Goal: Task Accomplishment & Management: Complete application form

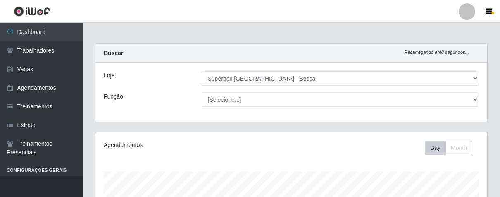
select select "206"
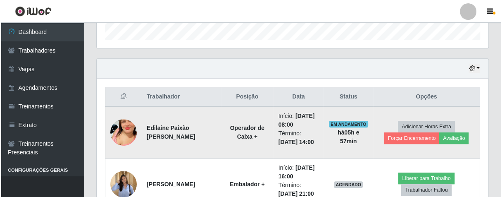
scroll to position [171, 392]
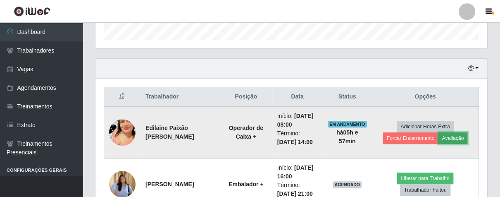
click at [457, 135] on button "Avaliação" at bounding box center [452, 138] width 29 height 12
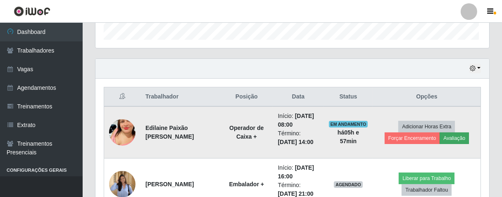
scroll to position [171, 387]
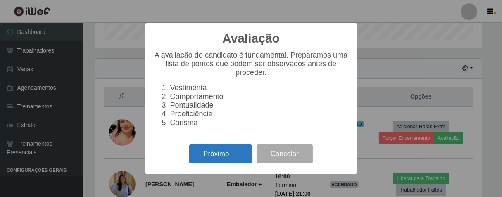
click at [237, 161] on button "Próximo →" at bounding box center [220, 153] width 63 height 19
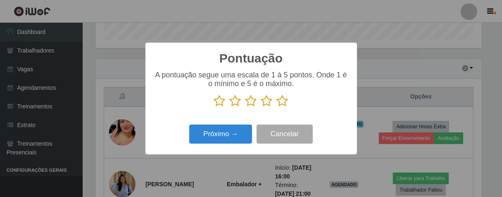
click at [282, 104] on icon at bounding box center [283, 101] width 12 height 12
click at [277, 107] on input "radio" at bounding box center [277, 107] width 0 height 0
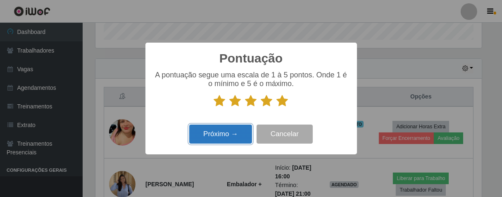
click at [246, 136] on button "Próximo →" at bounding box center [220, 133] width 63 height 19
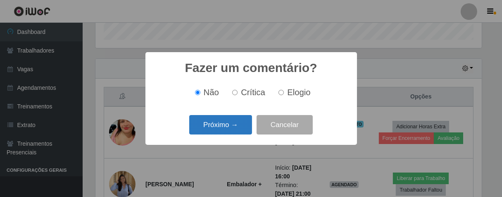
drag, startPoint x: 280, startPoint y: 92, endPoint x: 239, endPoint y: 118, distance: 49.4
click at [274, 96] on div "Não Crítica Elogio" at bounding box center [251, 93] width 195 height 10
click at [227, 134] on button "Próximo →" at bounding box center [220, 124] width 63 height 19
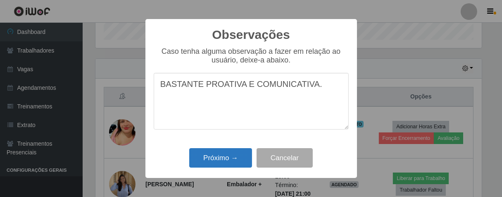
type textarea "BASTANTE PROATIVA E COMUNICATIVA."
click at [234, 152] on button "Próximo →" at bounding box center [220, 157] width 63 height 19
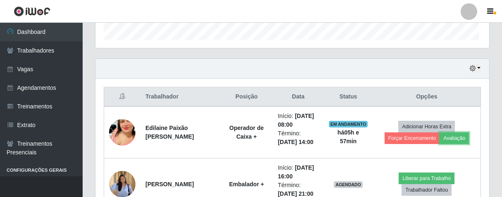
scroll to position [171, 392]
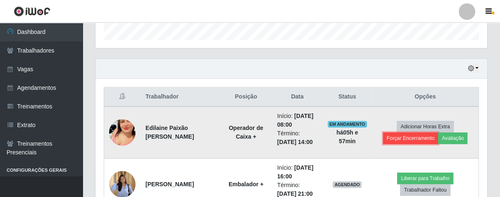
click at [401, 141] on button "Forçar Encerramento" at bounding box center [410, 138] width 55 height 12
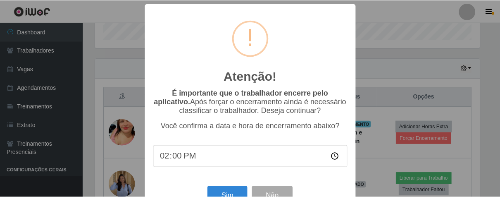
scroll to position [29, 0]
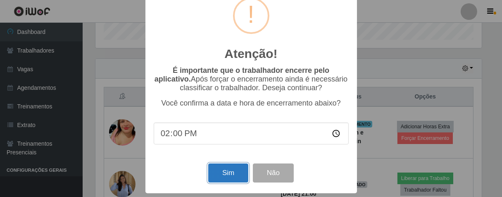
click at [222, 168] on button "Sim" at bounding box center [228, 172] width 40 height 19
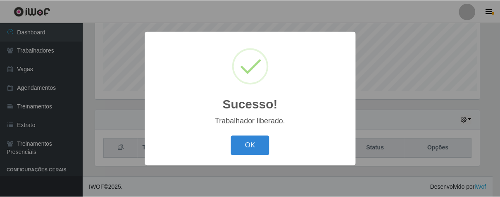
scroll to position [171, 387]
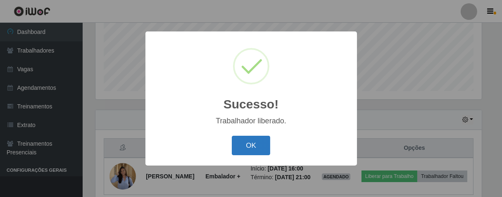
click at [259, 142] on button "OK" at bounding box center [251, 145] width 38 height 19
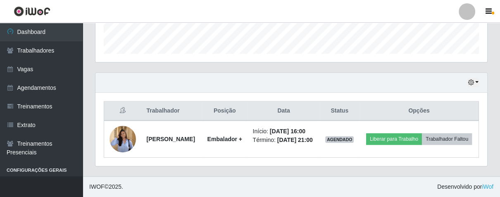
scroll to position [256, 0]
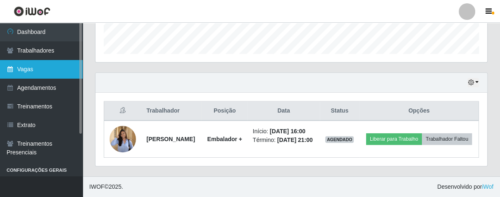
click at [50, 66] on link "Vagas" at bounding box center [41, 69] width 83 height 19
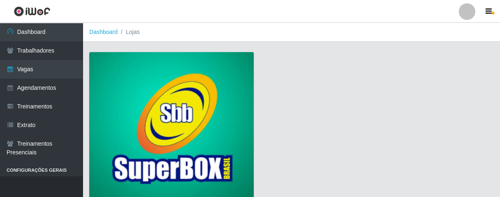
click at [170, 74] on img at bounding box center [171, 127] width 165 height 150
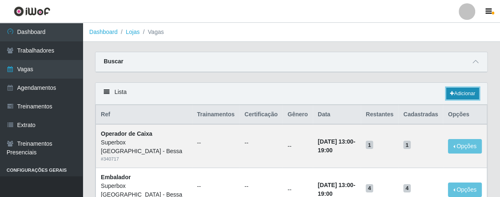
click at [461, 90] on link "Adicionar" at bounding box center [463, 94] width 33 height 12
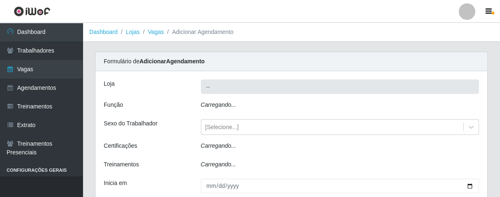
type input "Superbox [GEOGRAPHIC_DATA] - Bessa"
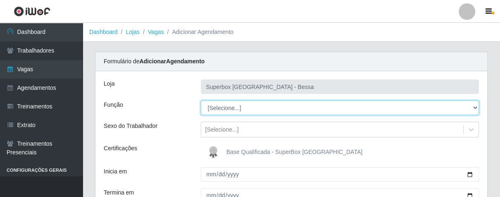
click at [474, 108] on select "[Selecione...] ASG ASG + ASG ++ Embalador Embalador + Embalador ++ Operador de …" at bounding box center [340, 107] width 279 height 14
select select "1"
click at [201, 100] on select "[Selecione...] ASG ASG + ASG ++ Embalador Embalador + Embalador ++ Operador de …" at bounding box center [340, 107] width 279 height 14
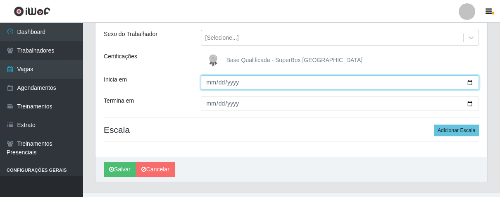
click at [211, 82] on input "Inicia em" at bounding box center [340, 82] width 279 height 14
type input "5202-09-12"
type input "[DATE]"
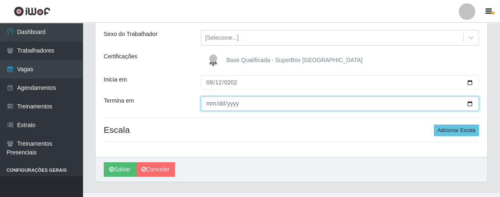
click at [210, 100] on input "Termina em" at bounding box center [340, 103] width 279 height 14
type input "[DATE]"
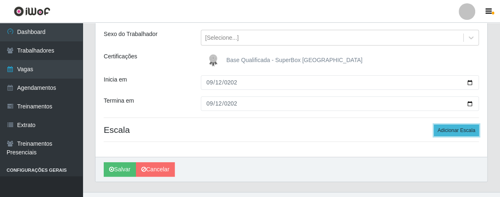
click at [443, 127] on button "Adicionar Escala" at bounding box center [456, 130] width 45 height 12
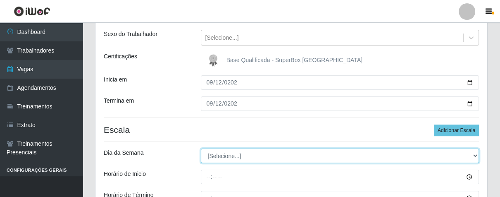
click at [475, 153] on select "[Selecione...] Segunda Terça Quarta Quinta Sexta Sábado Domingo" at bounding box center [340, 155] width 279 height 14
select select "5"
click at [201, 148] on select "[Selecione...] Segunda Terça Quarta Quinta Sexta Sábado Domingo" at bounding box center [340, 155] width 279 height 14
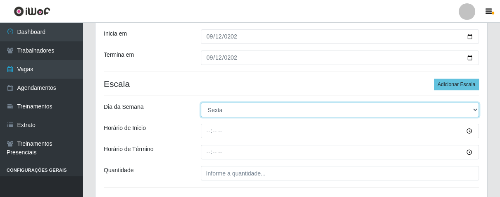
scroll to position [184, 0]
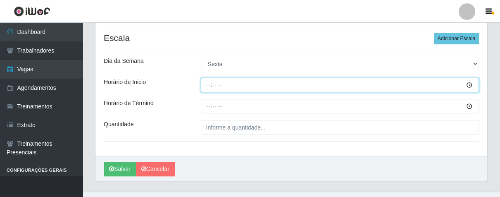
click at [205, 86] on input "Horário de Inicio" at bounding box center [340, 85] width 279 height 14
type input "08:00"
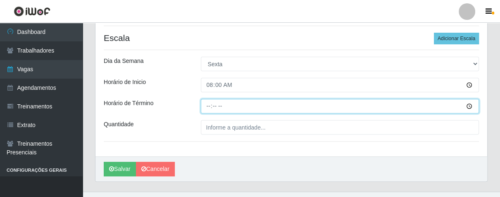
click at [205, 105] on input "Horário de Término" at bounding box center [340, 106] width 279 height 14
type input "14:00"
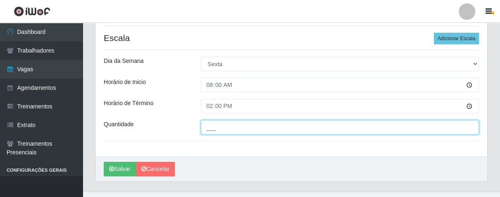
drag, startPoint x: 225, startPoint y: 131, endPoint x: 239, endPoint y: 123, distance: 16.7
click at [227, 130] on input "___" at bounding box center [340, 127] width 279 height 14
type input "01_"
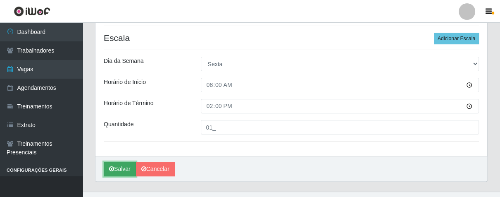
click at [121, 172] on button "Salvar" at bounding box center [120, 169] width 32 height 14
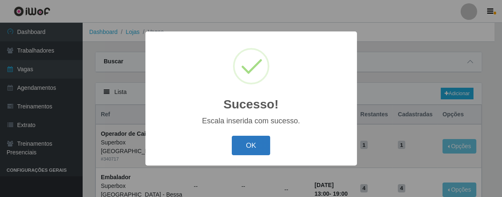
click at [255, 143] on button "OK" at bounding box center [251, 145] width 38 height 19
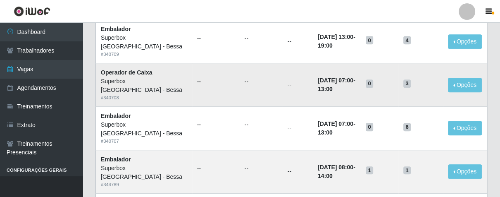
scroll to position [367, 0]
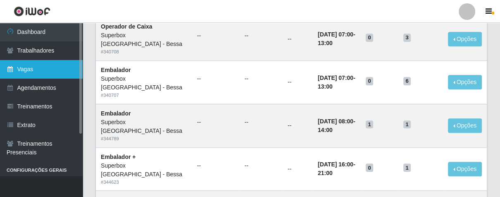
click at [56, 71] on link "Vagas" at bounding box center [41, 69] width 83 height 19
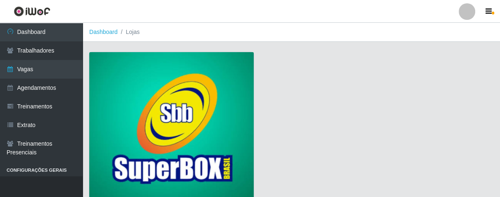
click at [158, 72] on img at bounding box center [171, 127] width 165 height 150
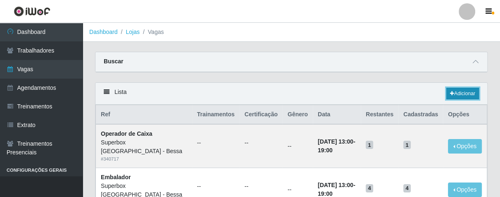
click at [457, 97] on link "Adicionar" at bounding box center [463, 94] width 33 height 12
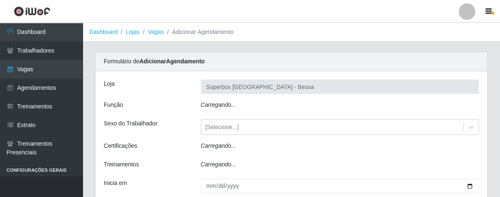
type input "Superbox [GEOGRAPHIC_DATA] - Bessa"
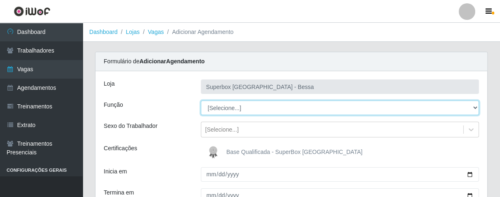
click at [474, 109] on select "[Selecione...] ASG ASG + ASG ++ Embalador Embalador + Embalador ++ Operador de …" at bounding box center [340, 107] width 279 height 14
select select "1"
click at [201, 100] on select "[Selecione...] ASG ASG + ASG ++ Embalador Embalador + Embalador ++ Operador de …" at bounding box center [340, 107] width 279 height 14
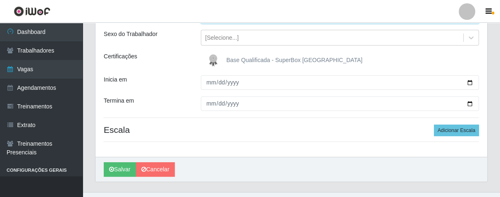
scroll to position [46, 0]
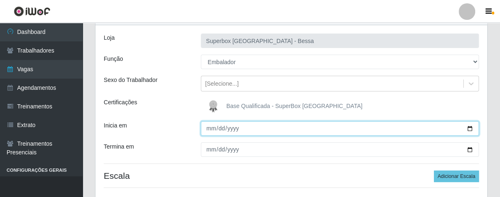
drag, startPoint x: 202, startPoint y: 124, endPoint x: 218, endPoint y: 132, distance: 17.8
click at [208, 127] on input "Inicia em" at bounding box center [340, 128] width 279 height 14
type input "[DATE]"
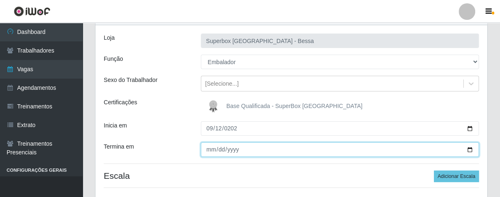
click at [210, 150] on input "Termina em" at bounding box center [340, 149] width 279 height 14
type input "[DATE]"
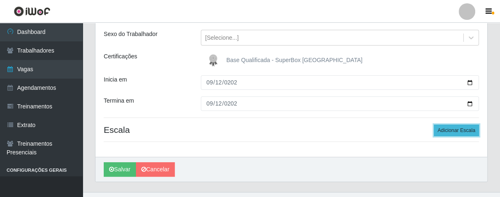
click at [459, 128] on button "Adicionar Escala" at bounding box center [456, 130] width 45 height 12
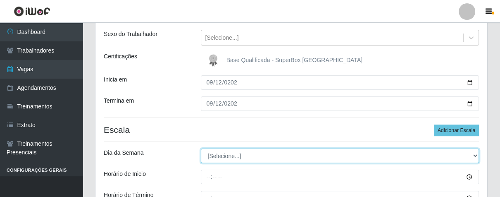
click at [471, 158] on select "[Selecione...] Segunda Terça Quarta Quinta Sexta Sábado Domingo" at bounding box center [340, 155] width 279 height 14
select select "5"
click at [201, 148] on select "[Selecione...] Segunda Terça Quarta Quinta Sexta Sábado Domingo" at bounding box center [340, 155] width 279 height 14
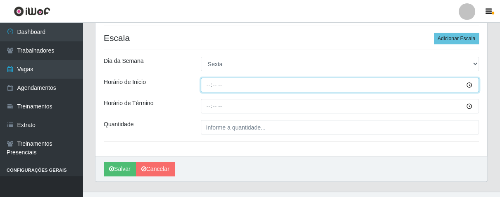
click at [208, 85] on input "Horário de Inicio" at bounding box center [340, 85] width 279 height 14
type input "16:00"
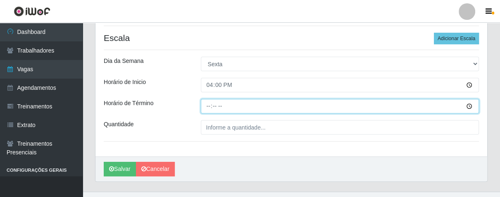
click at [208, 107] on input "Horário de Término" at bounding box center [340, 106] width 279 height 14
type input "21:00"
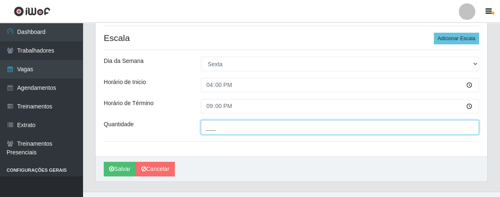
click at [222, 128] on input "___" at bounding box center [340, 127] width 279 height 14
type input "03_"
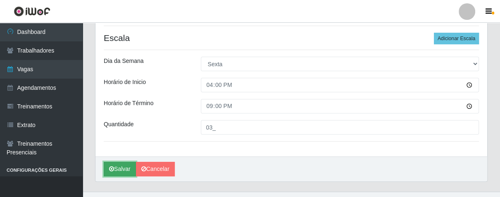
click at [122, 170] on button "Salvar" at bounding box center [120, 169] width 32 height 14
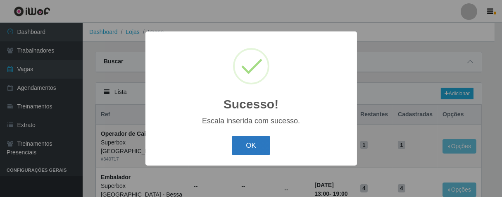
click at [248, 143] on button "OK" at bounding box center [251, 145] width 38 height 19
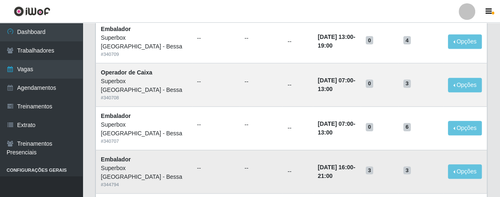
scroll to position [367, 0]
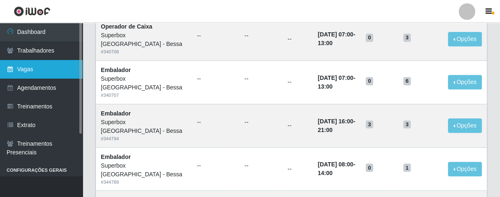
click at [52, 67] on link "Vagas" at bounding box center [41, 69] width 83 height 19
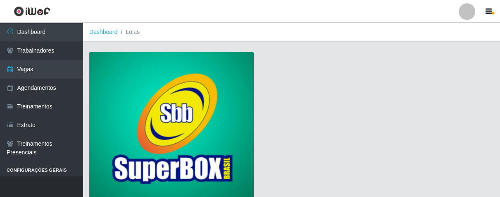
click at [191, 88] on img at bounding box center [171, 127] width 165 height 150
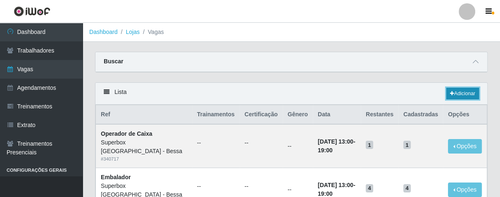
click at [452, 91] on icon at bounding box center [452, 93] width 4 height 5
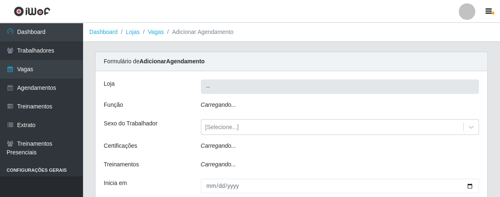
type input "Superbox [GEOGRAPHIC_DATA] - Bessa"
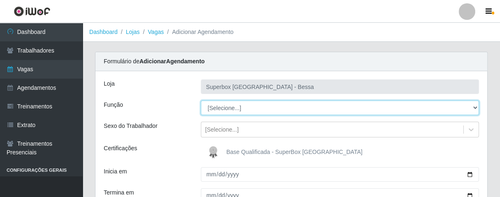
click at [471, 108] on select "[Selecione...] ASG ASG + ASG ++ Embalador Embalador + Embalador ++ Operador de …" at bounding box center [340, 107] width 279 height 14
select select "1"
click at [201, 100] on select "[Selecione...] ASG ASG + ASG ++ Embalador Embalador + Embalador ++ Operador de …" at bounding box center [340, 107] width 279 height 14
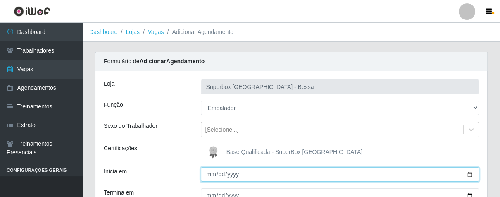
click at [205, 176] on input "Inicia em" at bounding box center [340, 174] width 279 height 14
type input "[DATE]"
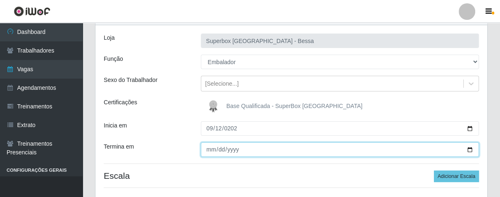
click at [205, 151] on input "Termina em" at bounding box center [340, 149] width 279 height 14
type input "[DATE]"
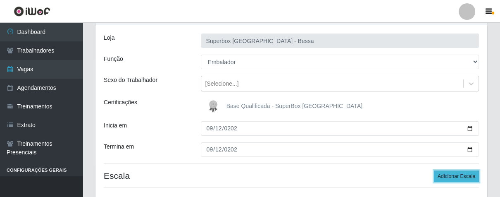
click at [442, 178] on button "Adicionar Escala" at bounding box center [456, 176] width 45 height 12
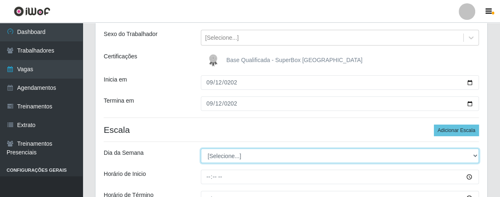
click at [473, 155] on select "[Selecione...] Segunda Terça Quarta Quinta Sexta Sábado Domingo" at bounding box center [340, 155] width 279 height 14
select select "5"
click at [201, 148] on select "[Selecione...] Segunda Terça Quarta Quinta Sexta Sábado Domingo" at bounding box center [340, 155] width 279 height 14
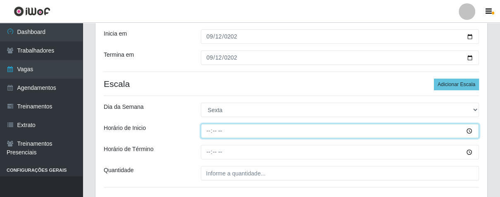
click at [206, 132] on input "Horário de Inicio" at bounding box center [340, 131] width 279 height 14
type input "08:00"
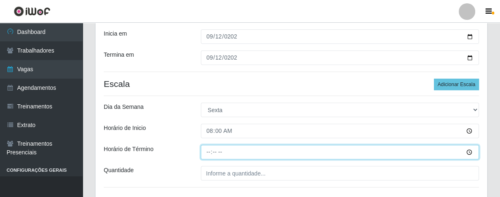
click at [205, 153] on input "Horário de Término" at bounding box center [340, 152] width 279 height 14
type input "14:00"
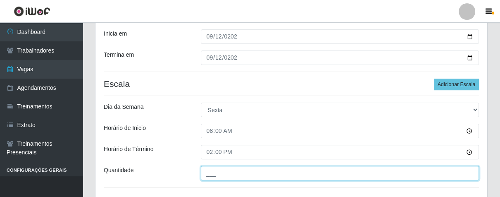
click at [232, 176] on input "___" at bounding box center [340, 173] width 279 height 14
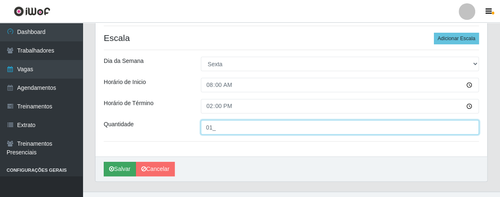
type input "01_"
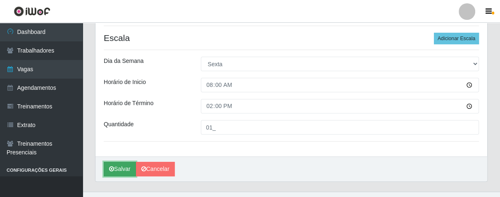
click at [115, 168] on button "Salvar" at bounding box center [120, 169] width 32 height 14
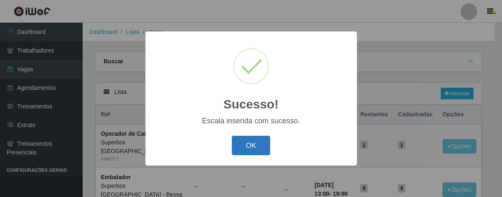
click at [248, 149] on button "OK" at bounding box center [251, 145] width 38 height 19
